Goal: Information Seeking & Learning: Learn about a topic

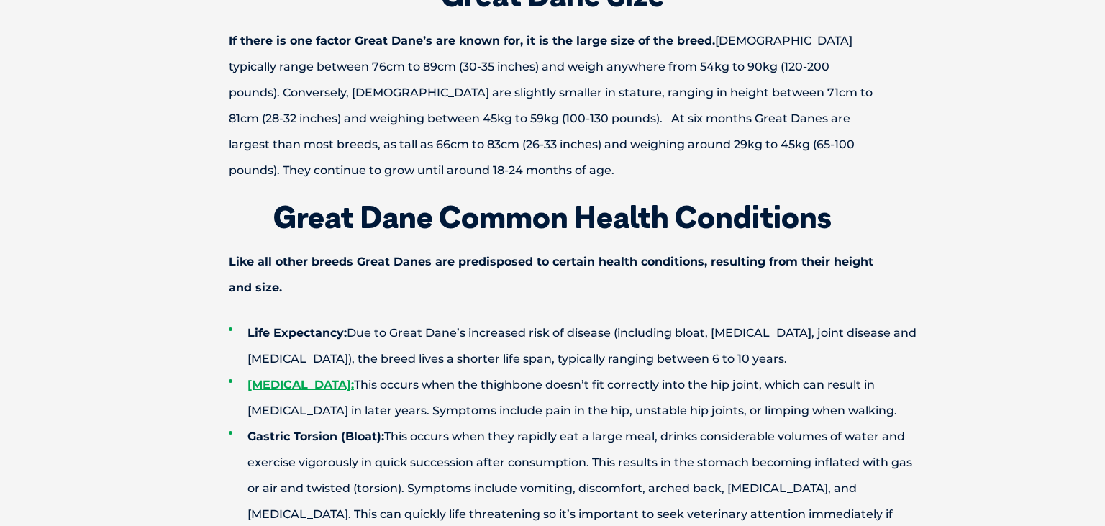
scroll to position [2468, 0]
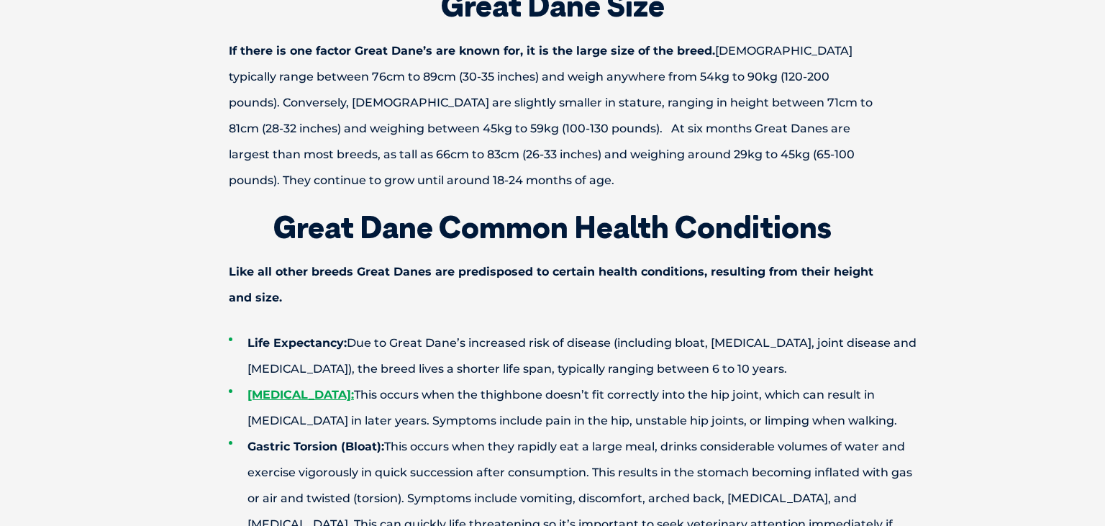
click at [685, 382] on li "[MEDICAL_DATA]: This occurs when the thighbone doesn’t fit correctly into the h…" at bounding box center [578, 408] width 698 height 52
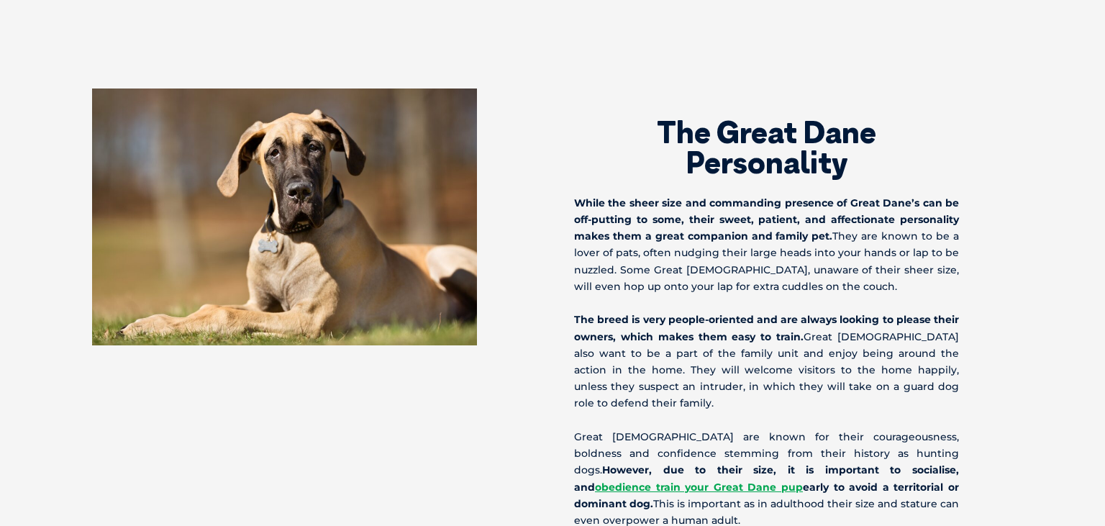
scroll to position [1861, 0]
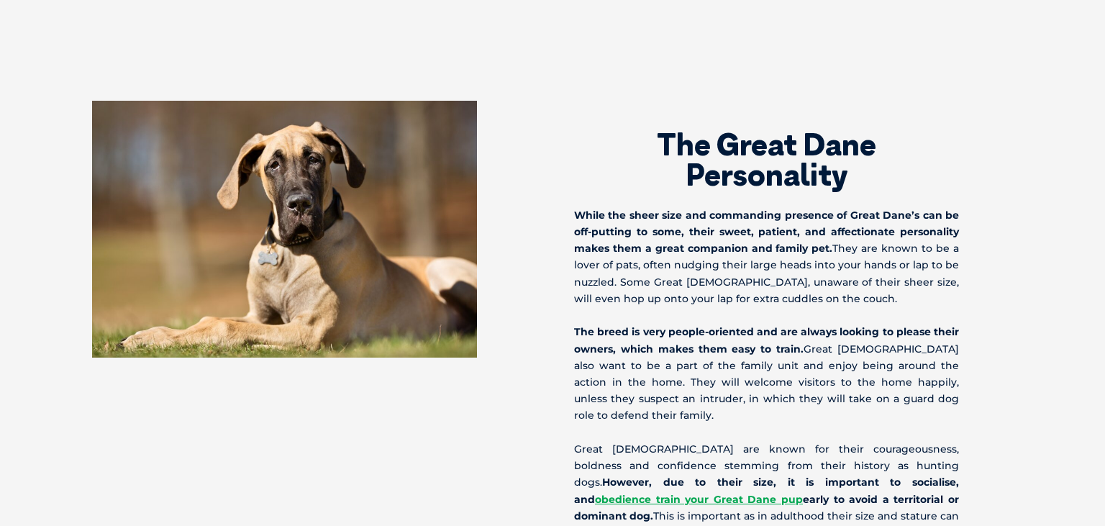
click at [808, 209] on strong "While the sheer size and commanding presence of Great Dane’s can be off-putting…" at bounding box center [766, 232] width 385 height 46
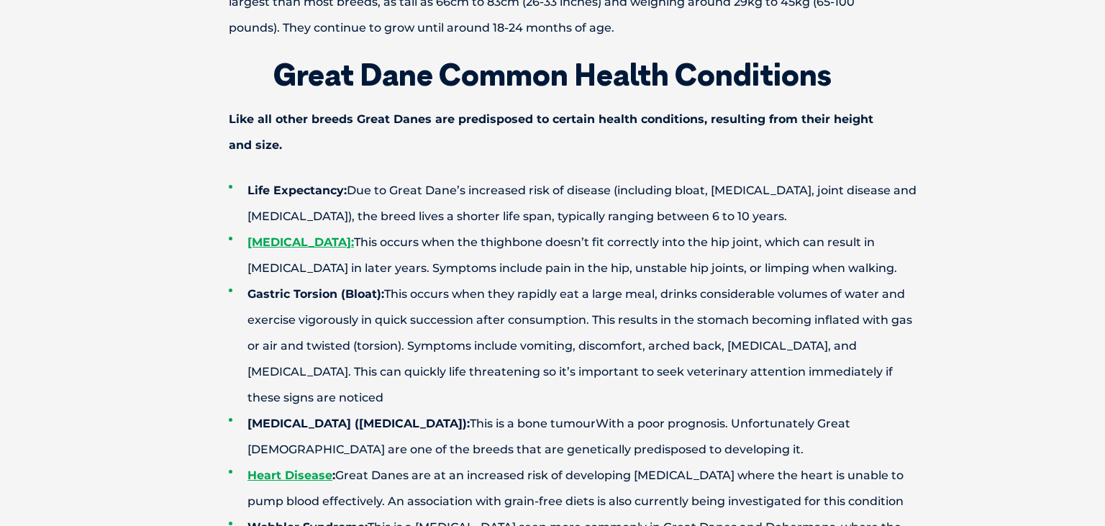
scroll to position [2627, 0]
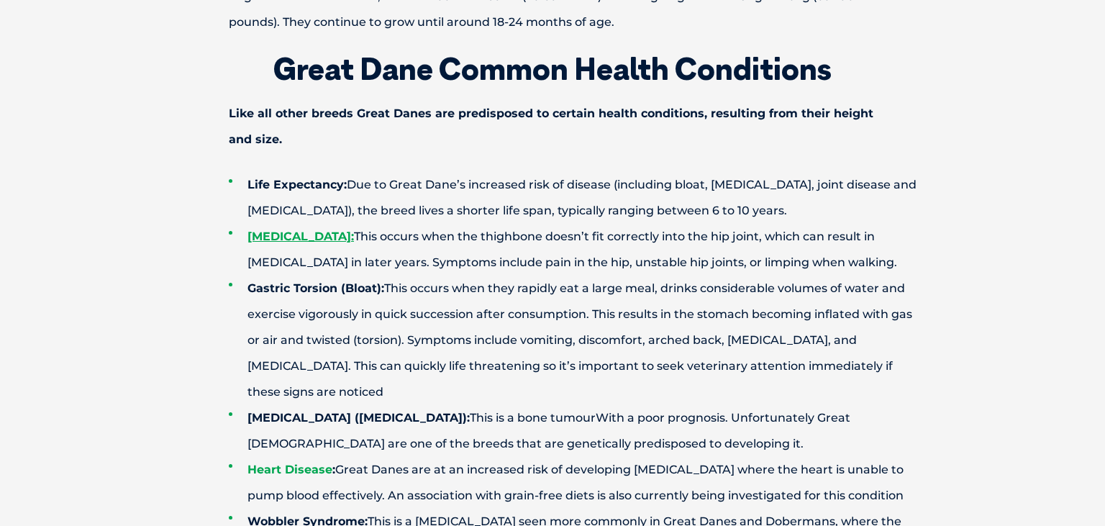
click at [306, 462] on strong "Heart Disease" at bounding box center [289, 469] width 85 height 14
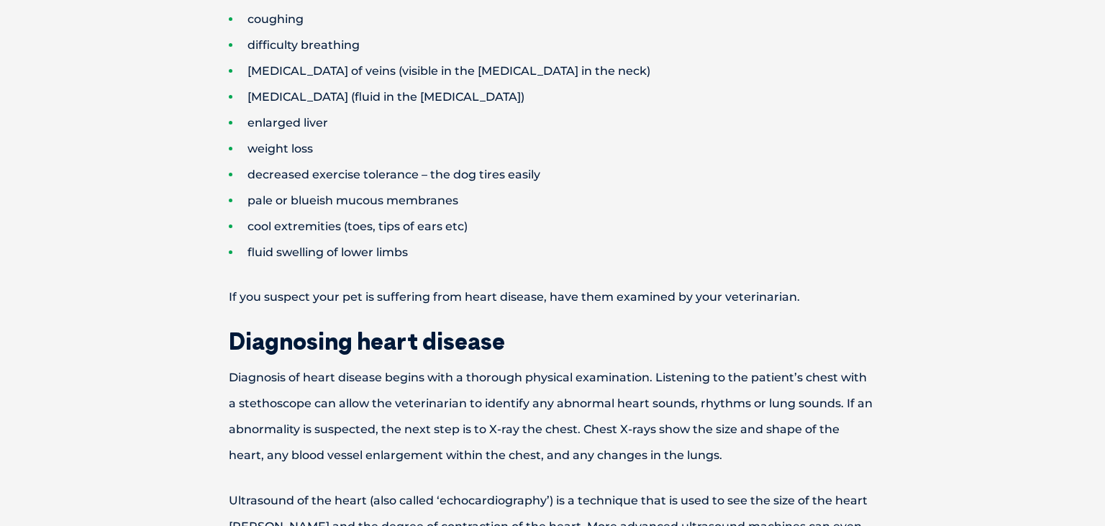
scroll to position [949, 0]
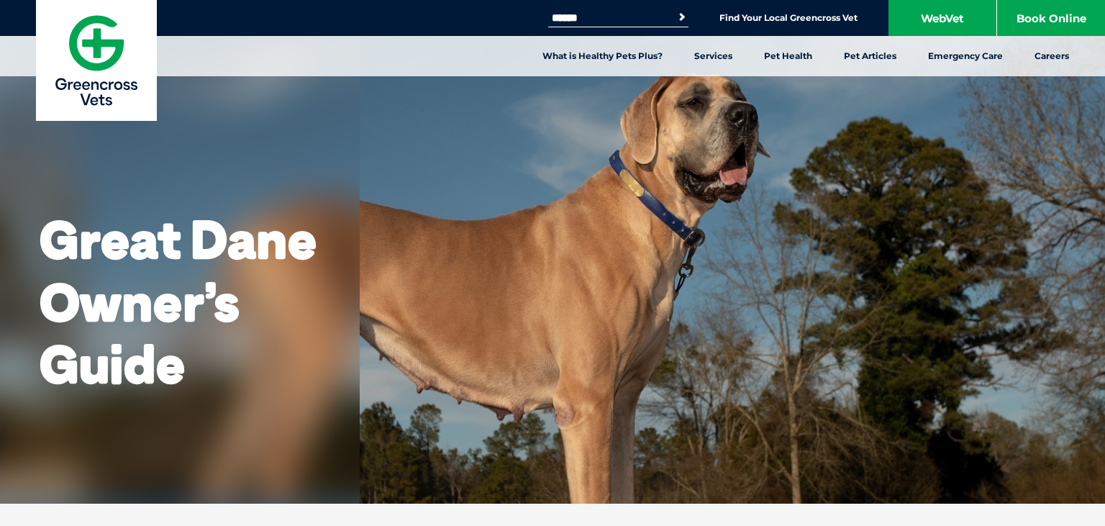
scroll to position [2627, 0]
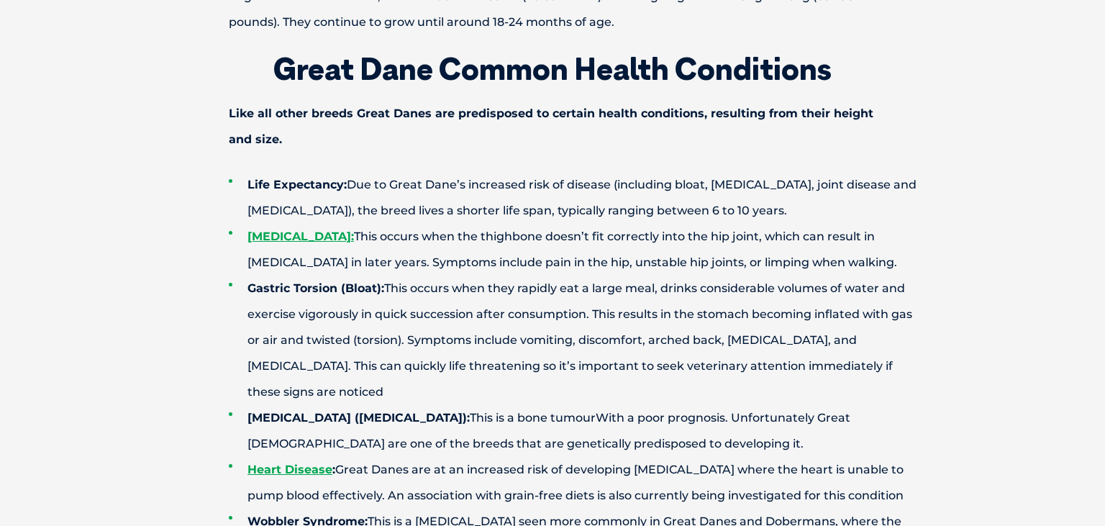
click at [398, 275] on li "Gastric Torsion (Bloat): This occurs when they rapidly eat a large meal, drinks…" at bounding box center [578, 339] width 698 height 129
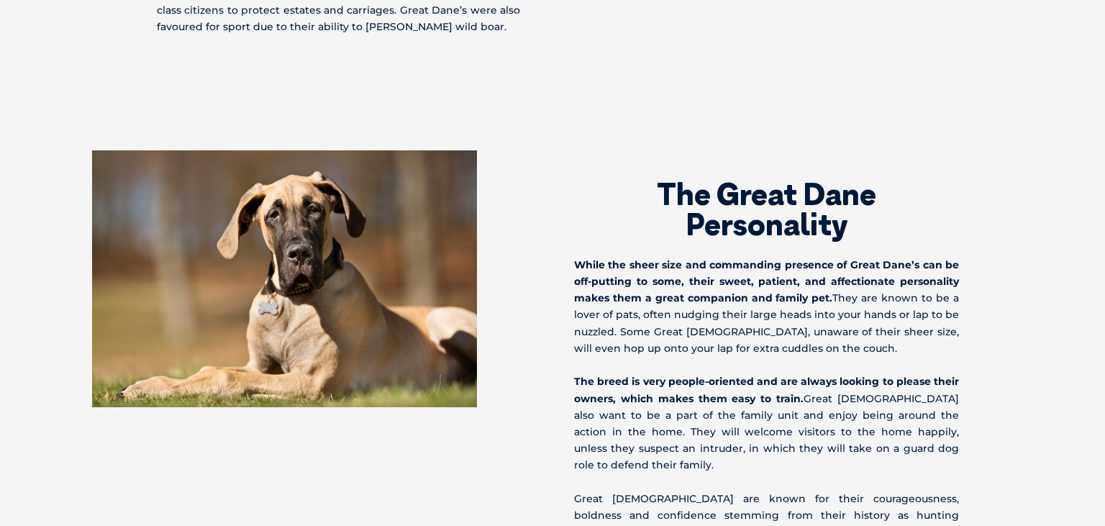
scroll to position [1792, 0]
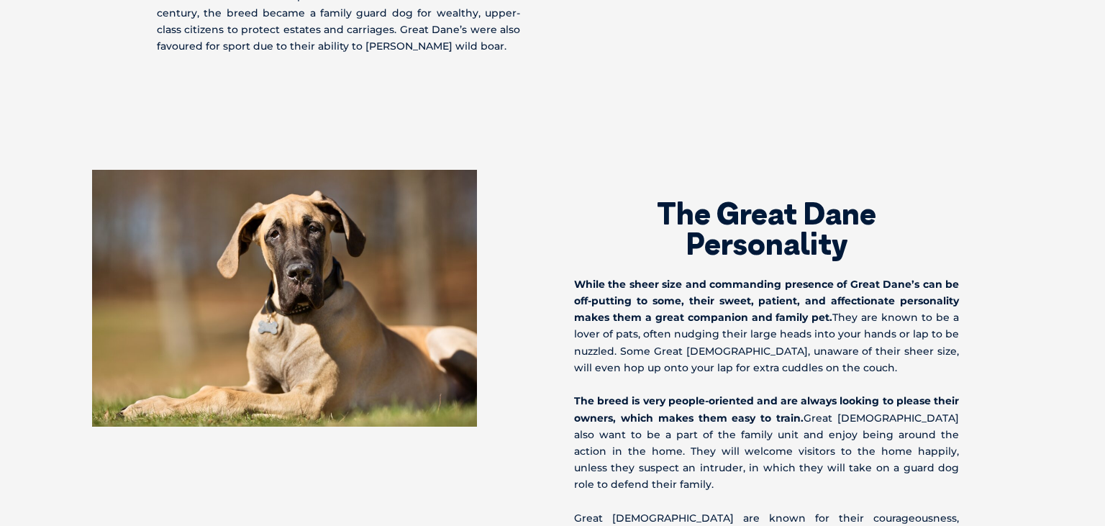
click at [736, 283] on div "The Great Dane Personality While the sheer size and commanding presence of Grea…" at bounding box center [782, 390] width 460 height 440
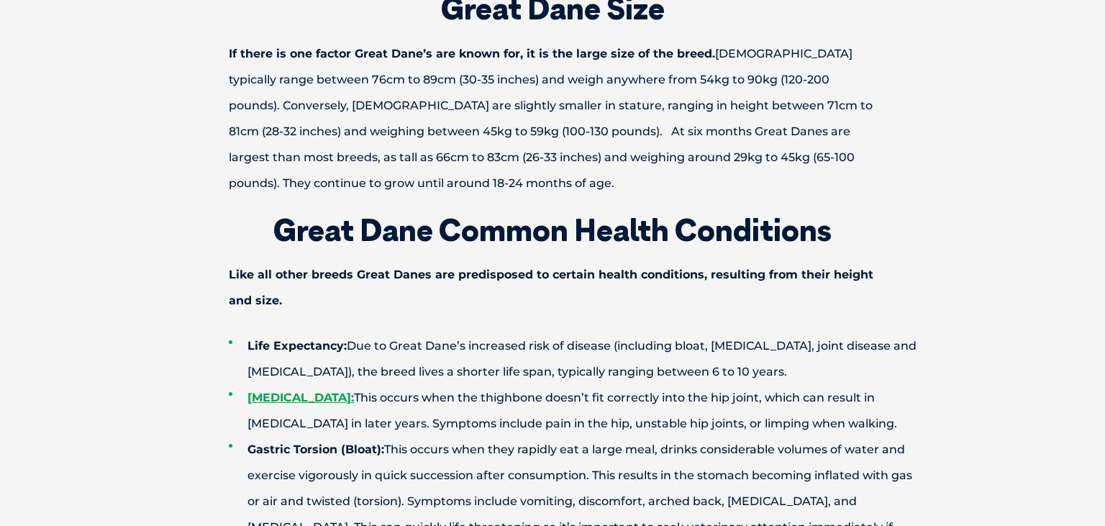
scroll to position [2475, 0]
